Goal: Task Accomplishment & Management: Manage account settings

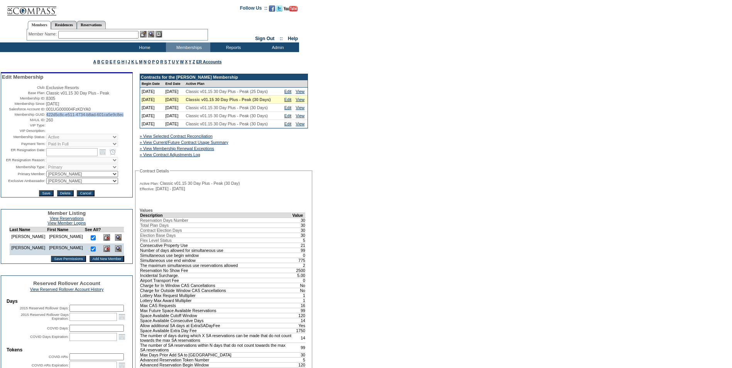
drag, startPoint x: 74, startPoint y: 124, endPoint x: 45, endPoint y: 120, distance: 28.9
click at [46, 117] on span "422d5c8c-e511-4734-b8ad-601ca5e9c8ec" at bounding box center [85, 114] width 78 height 5
copy span "422d5c8c-e511-4734-b8ad-601ca5e9c8ec"
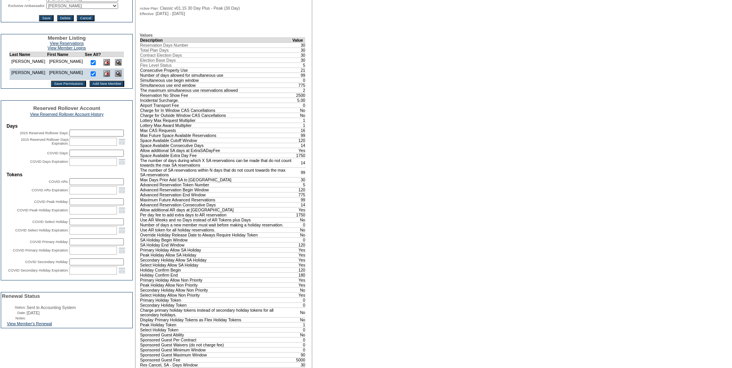
scroll to position [270, 0]
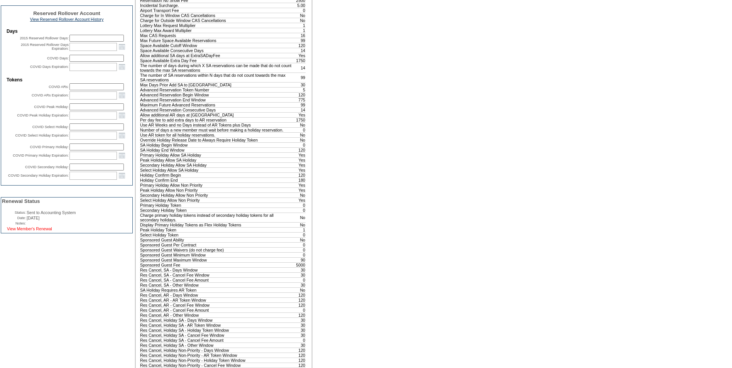
click at [52, 231] on link "View Member's Renewal" at bounding box center [29, 229] width 45 height 5
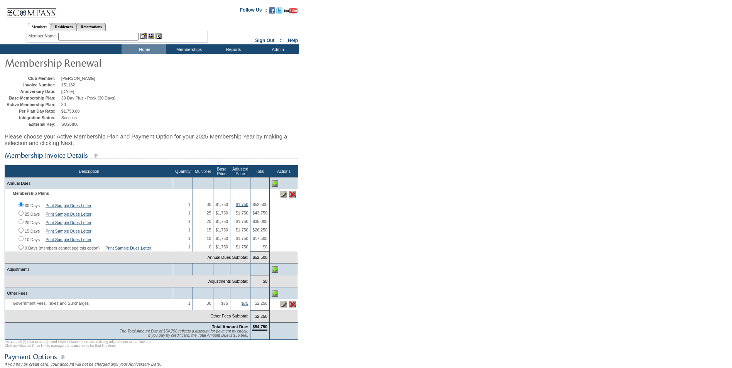
click at [66, 36] on input "text" at bounding box center [98, 37] width 80 height 8
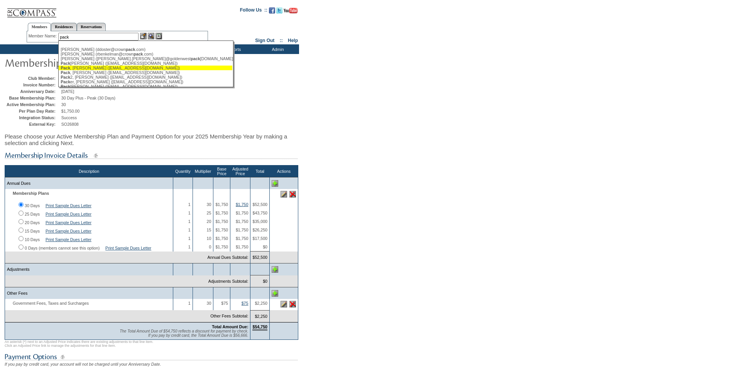
click at [90, 69] on div "Pack , [PERSON_NAME] ([EMAIL_ADDRESS][DOMAIN_NAME])" at bounding box center [146, 68] width 170 height 5
type input "Pack, [PERSON_NAME] ([EMAIL_ADDRESS][DOMAIN_NAME])"
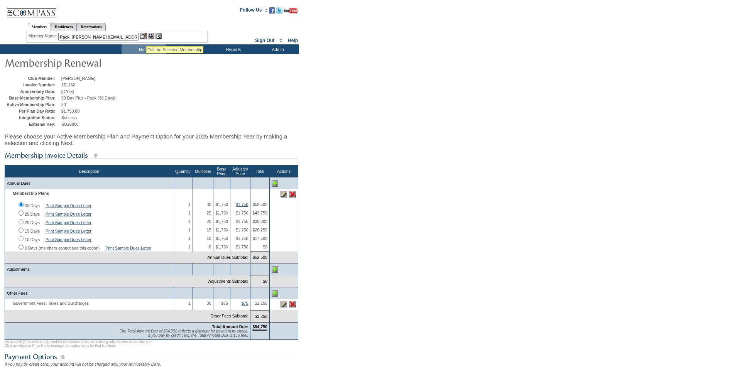
click at [146, 37] on img at bounding box center [143, 36] width 7 height 7
